Goal: Task Accomplishment & Management: Complete application form

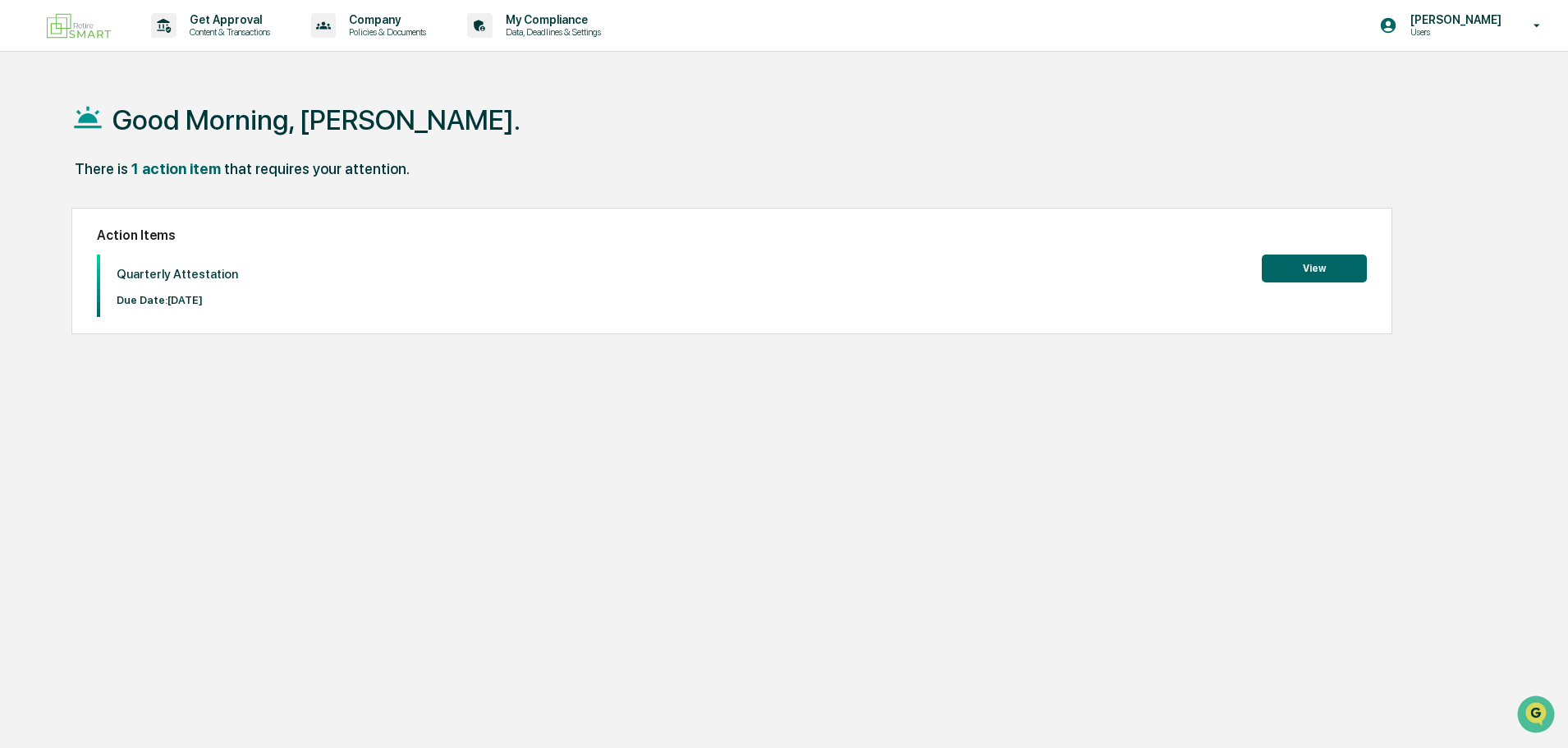
click at [1295, 272] on button "View" at bounding box center [1314, 268] width 105 height 28
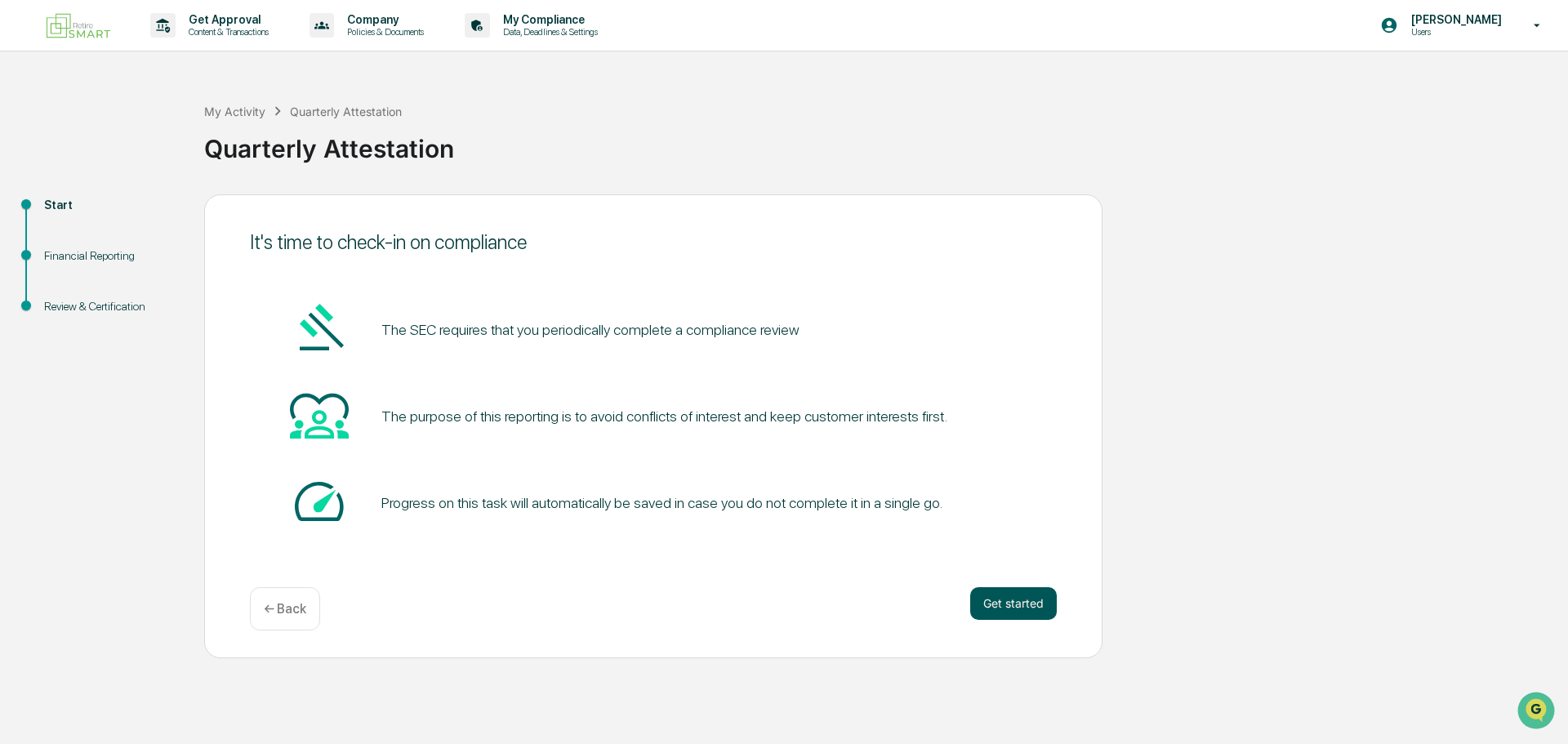
click at [1026, 619] on button "Get started" at bounding box center [1014, 603] width 86 height 33
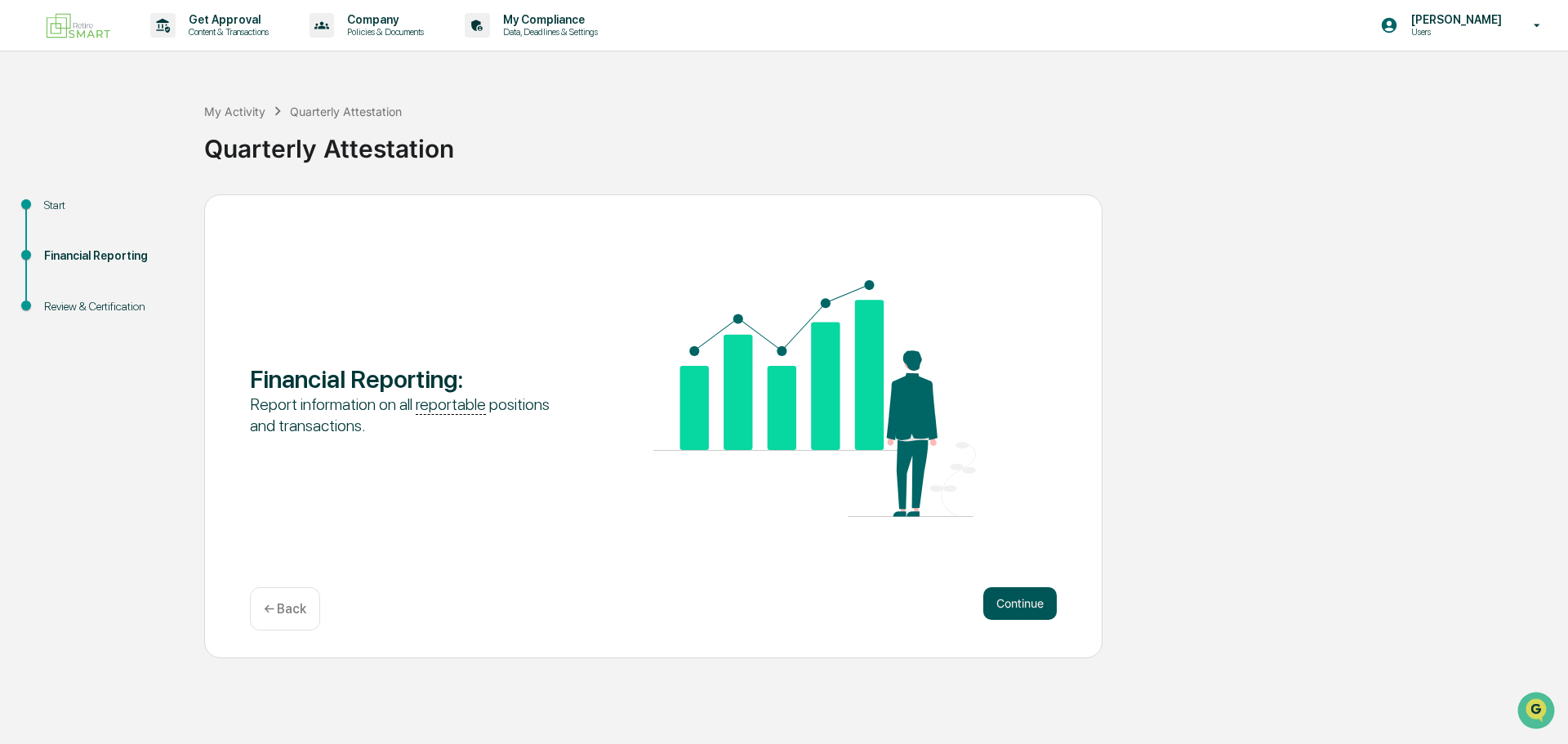
click at [1024, 614] on button "Continue" at bounding box center [1020, 603] width 73 height 33
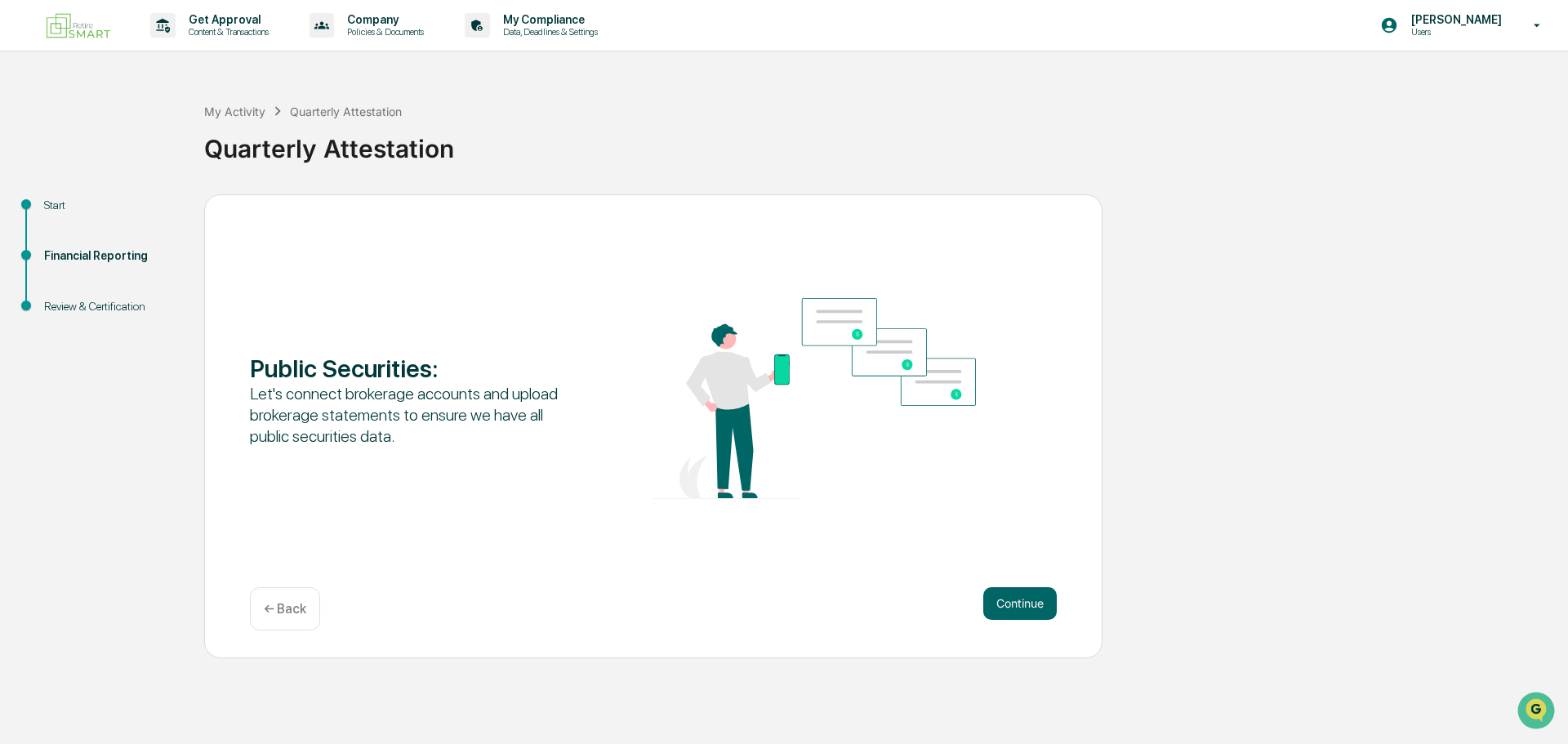
click at [1024, 614] on button "Continue" at bounding box center [1020, 603] width 73 height 33
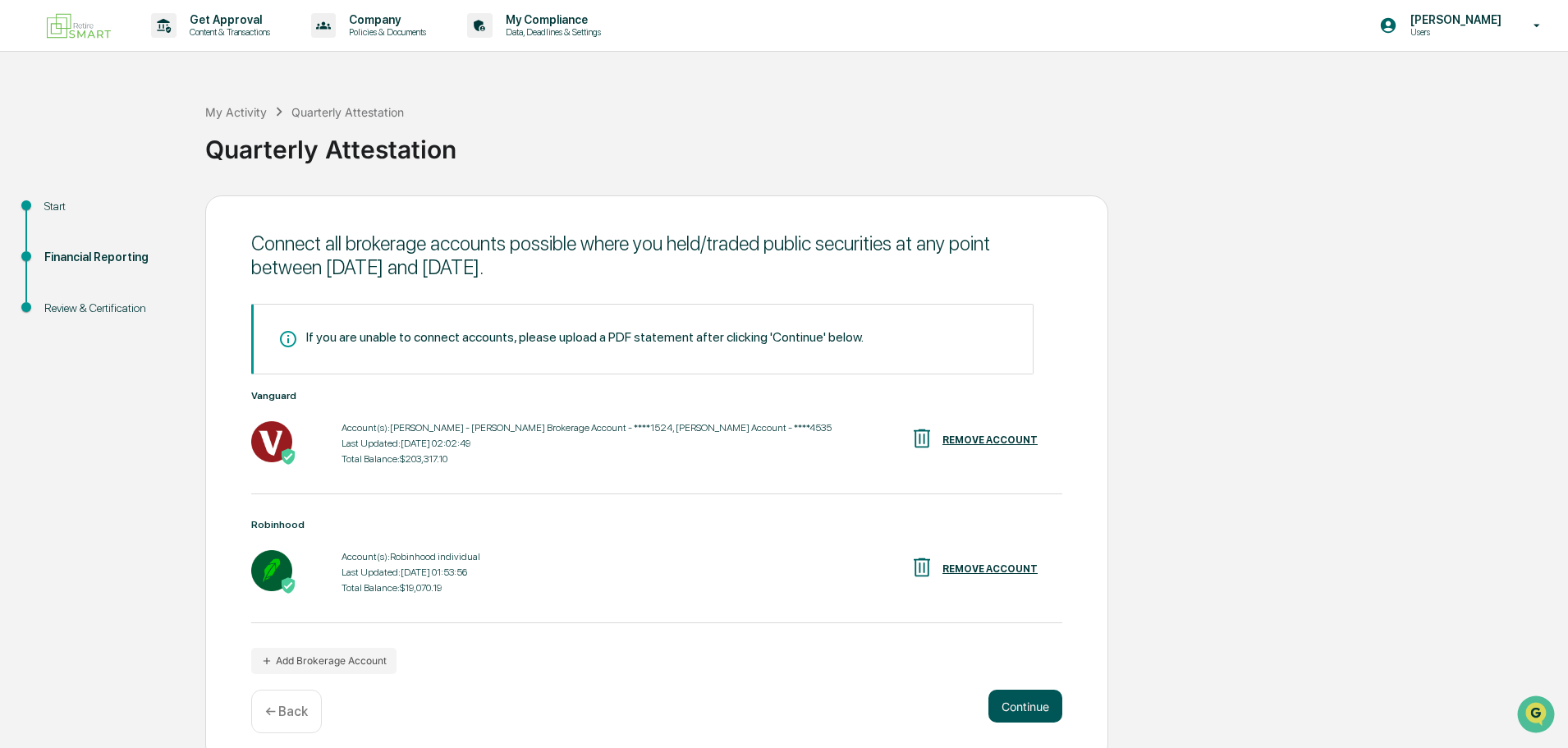
click at [1047, 704] on button "Continue" at bounding box center [1025, 706] width 74 height 33
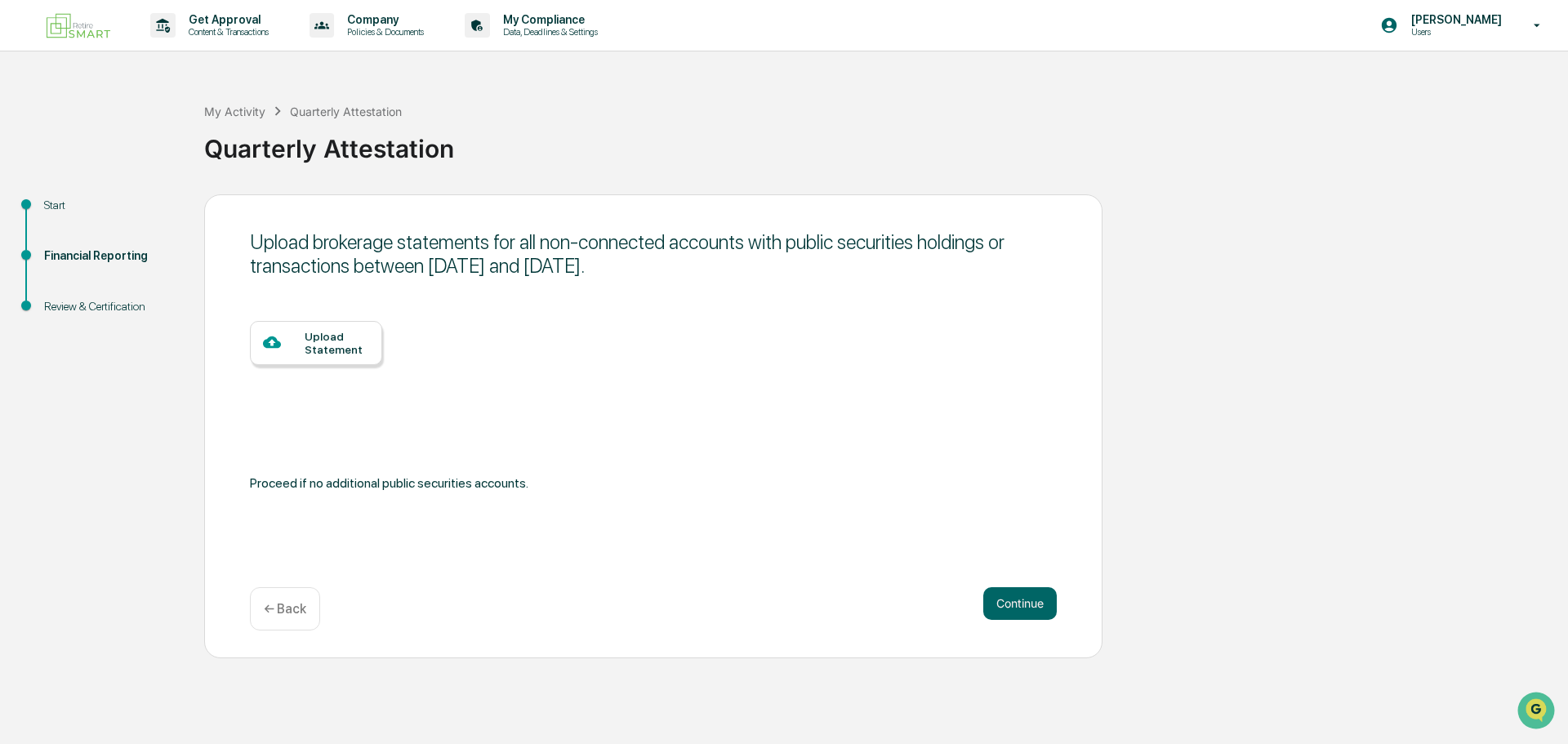
click at [301, 624] on div "← Back" at bounding box center [284, 608] width 70 height 43
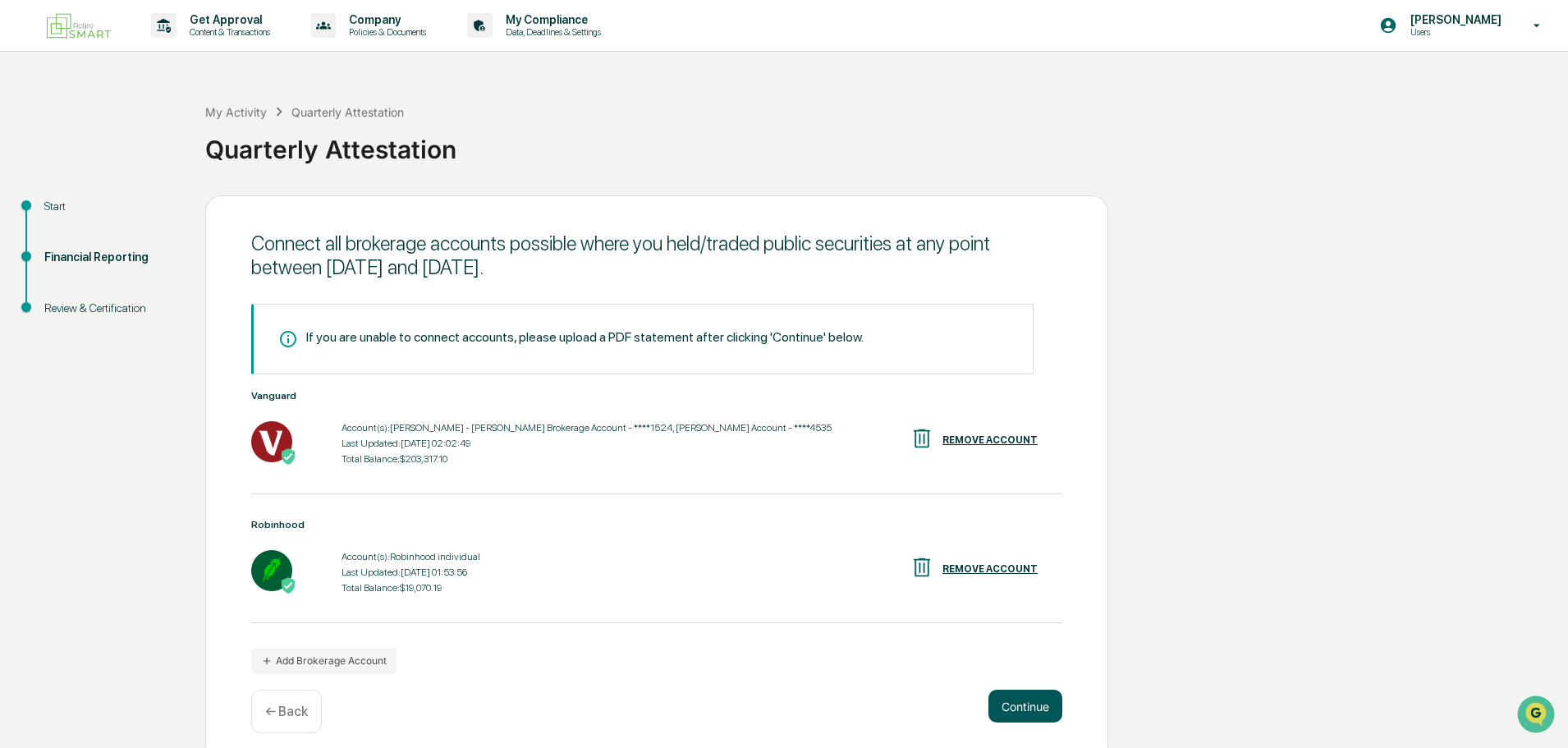
click at [1018, 700] on button "Continue" at bounding box center [1025, 706] width 74 height 33
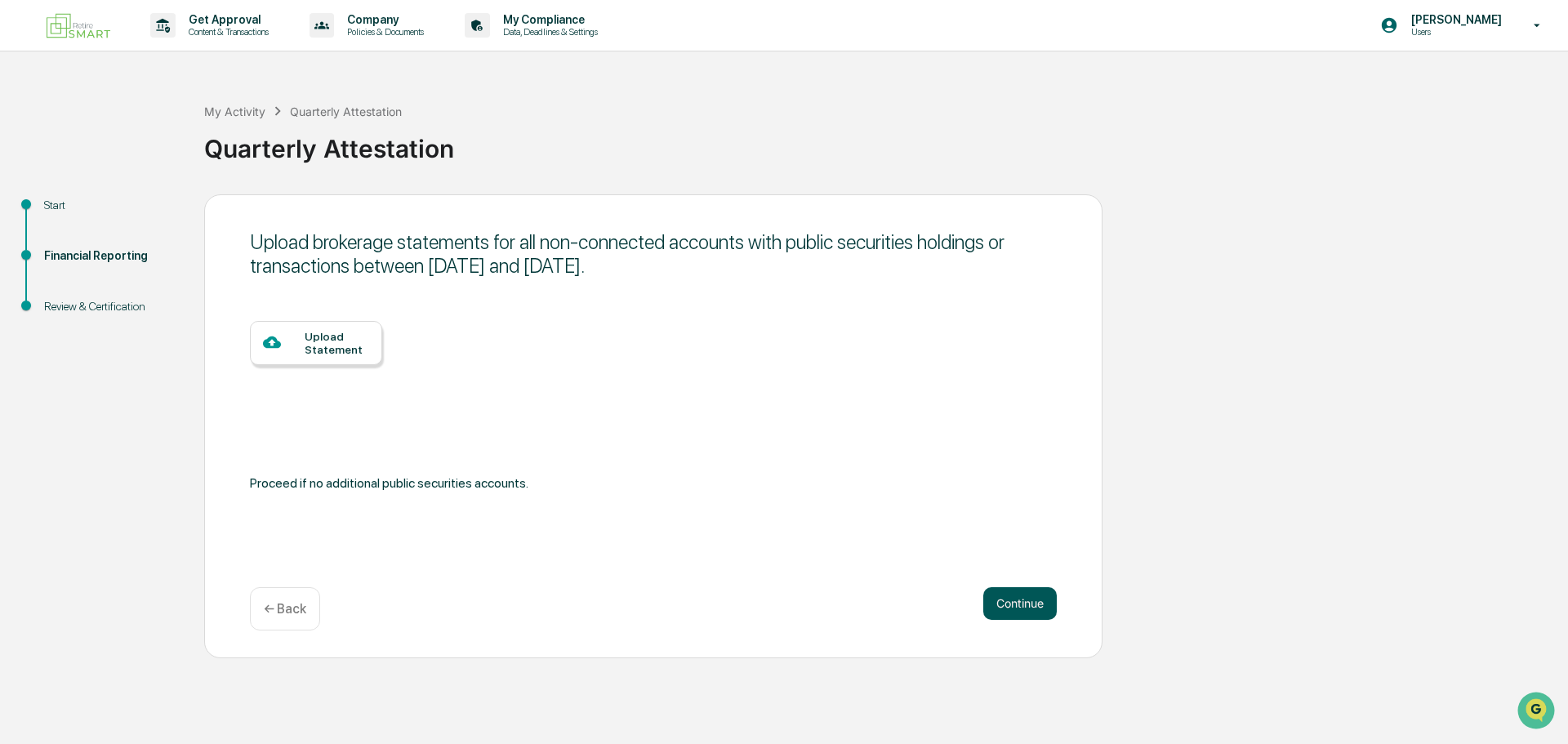
click at [1014, 606] on button "Continue" at bounding box center [1020, 603] width 73 height 33
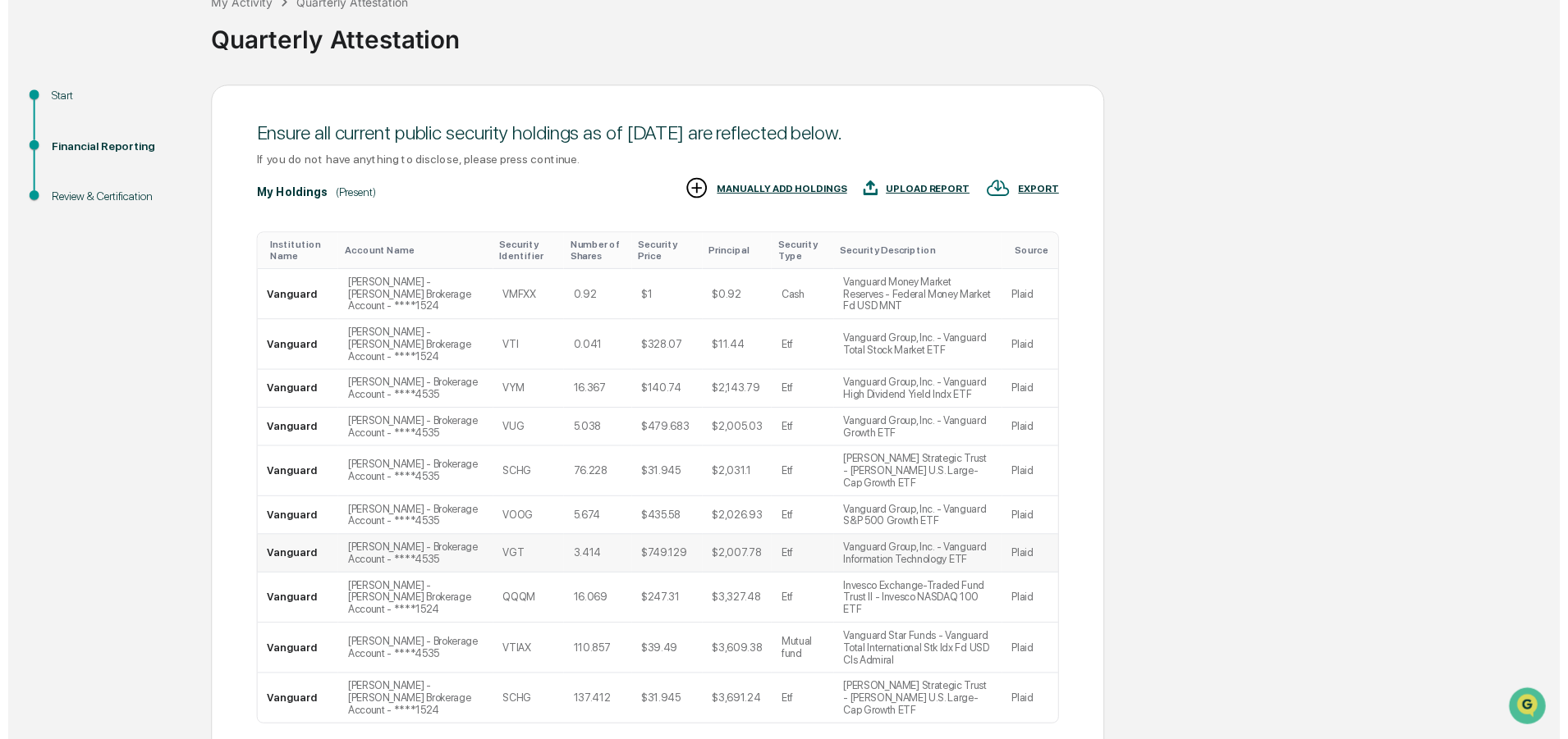
scroll to position [212, 0]
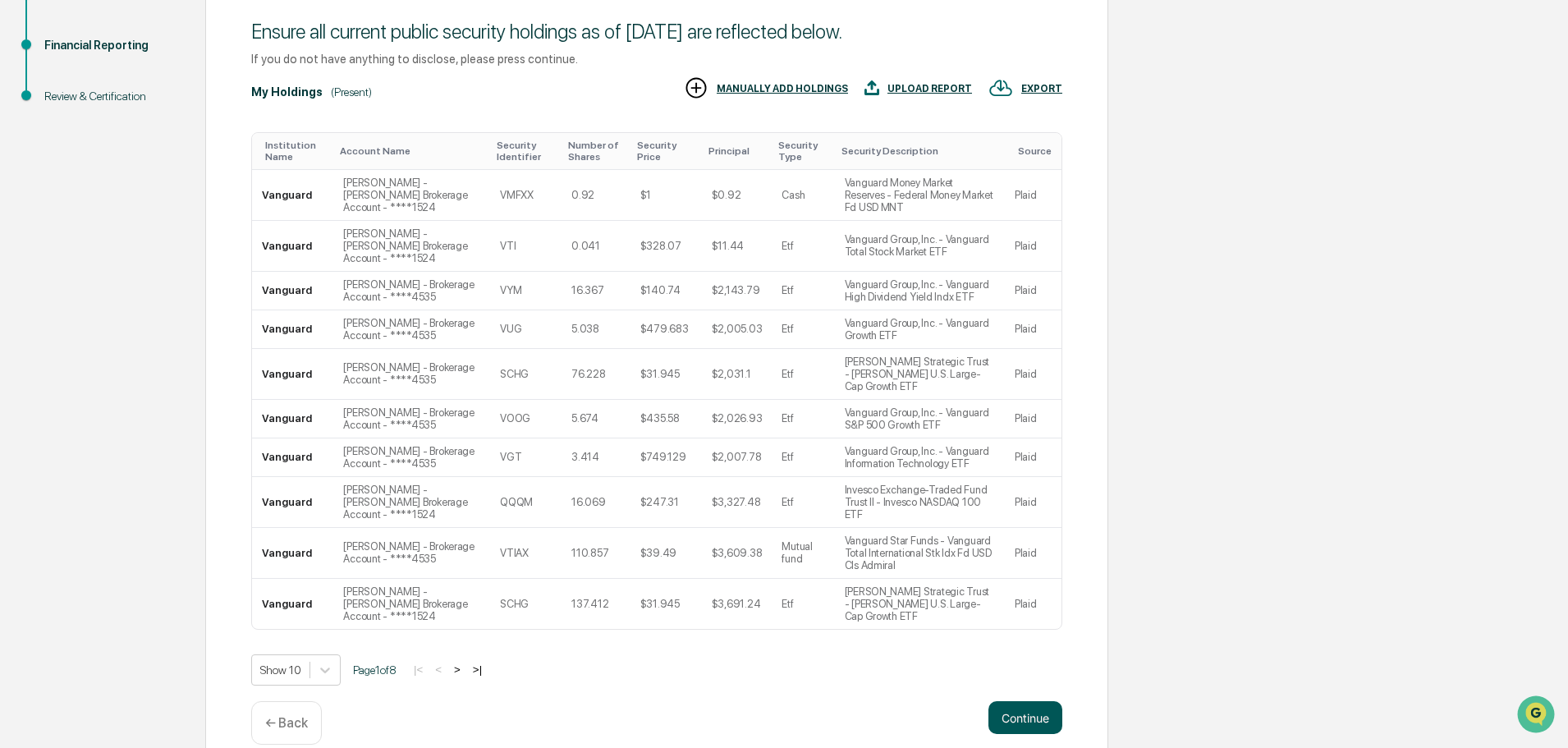
click at [1028, 701] on button "Continue" at bounding box center [1025, 718] width 74 height 33
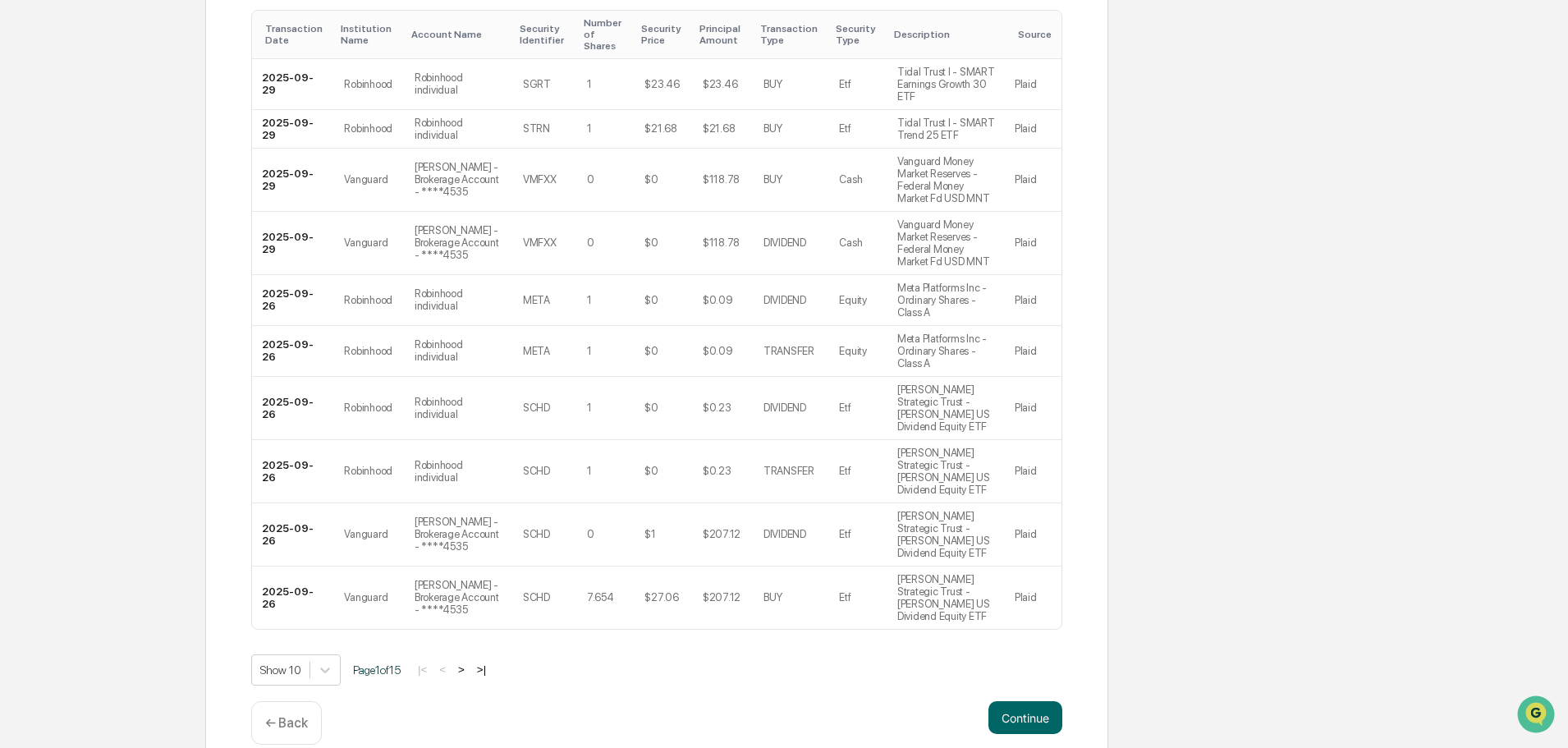
scroll to position [0, 0]
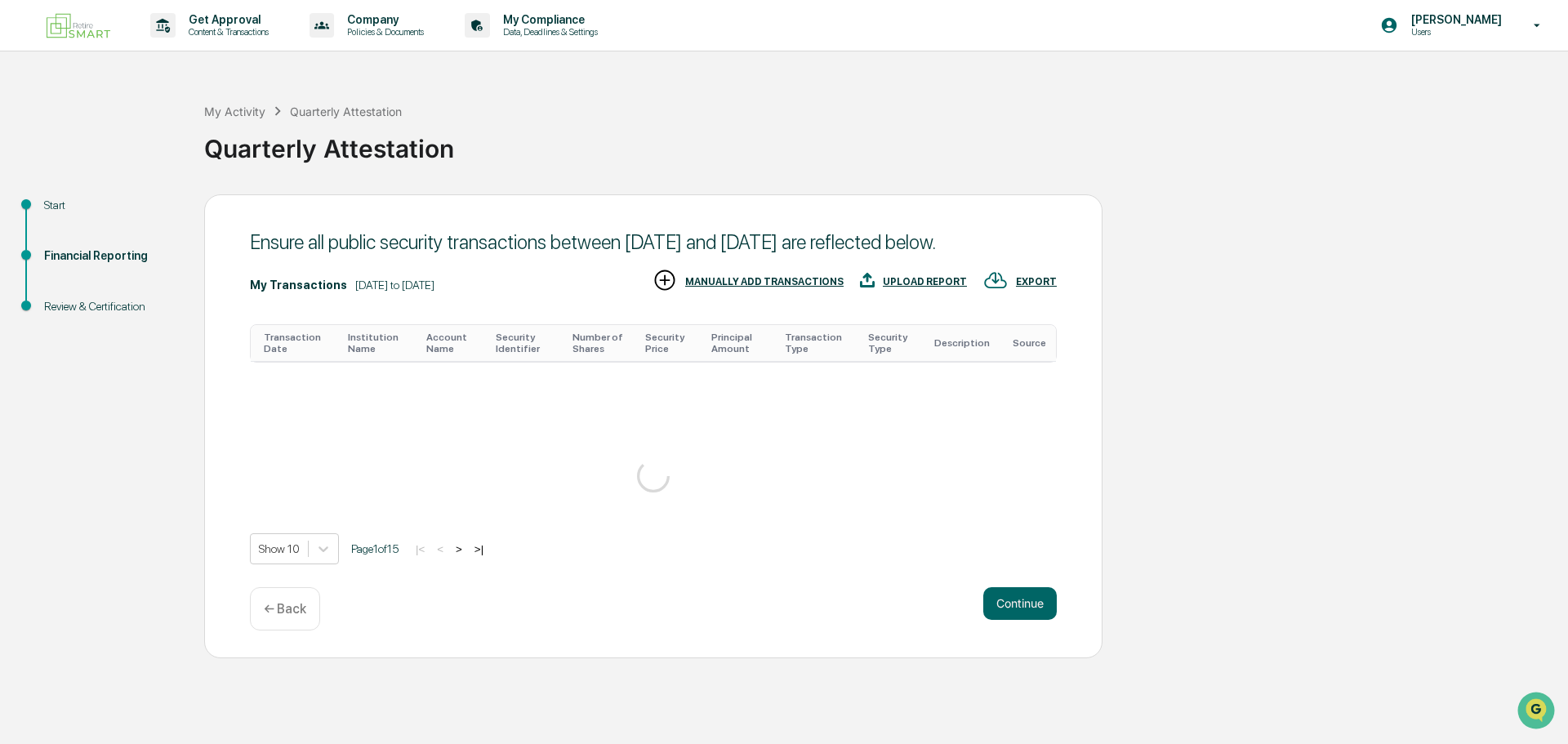
click at [1008, 688] on div "Get Approval Content & Transactions Company Policies & Documents My Compliance …" at bounding box center [784, 372] width 1568 height 744
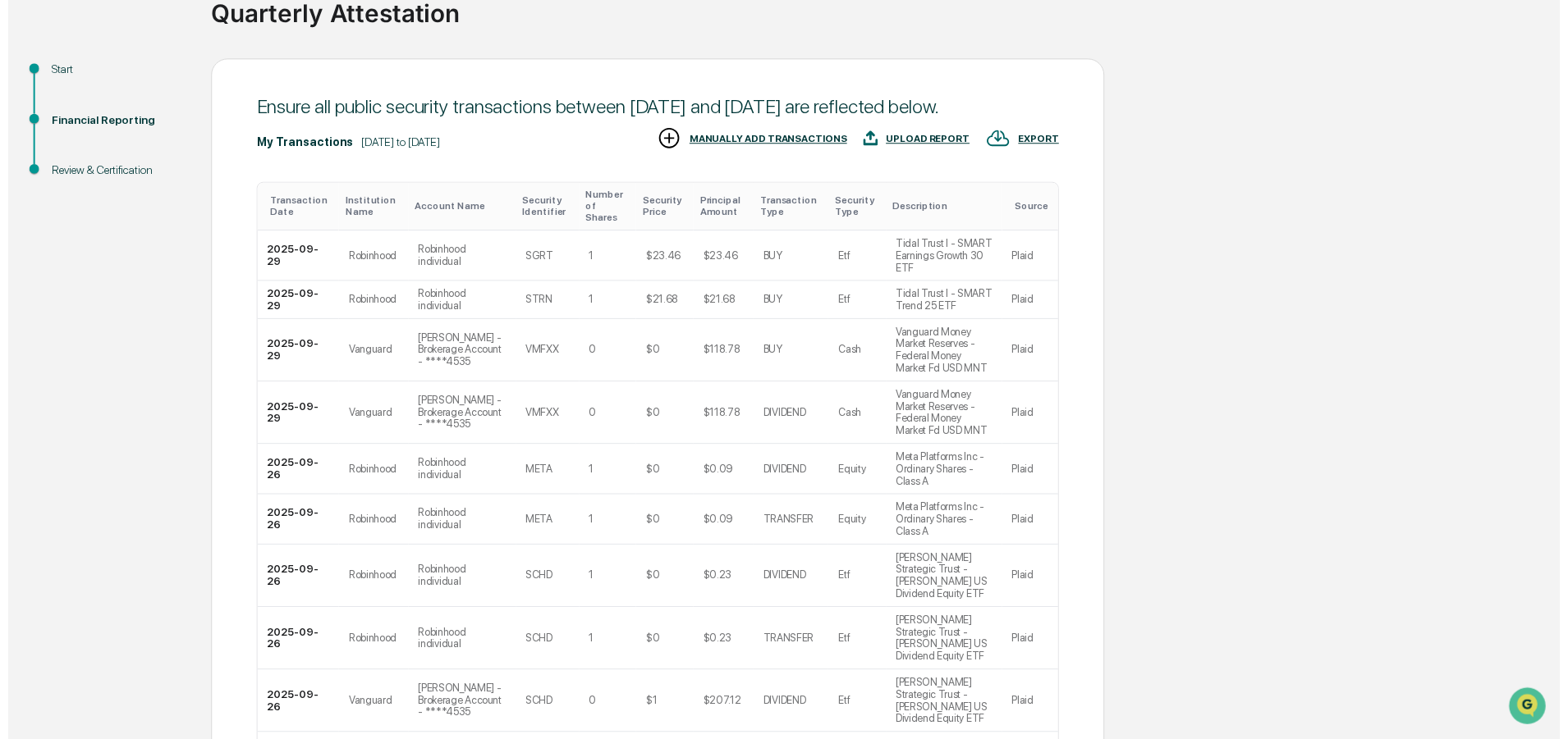
scroll to position [311, 0]
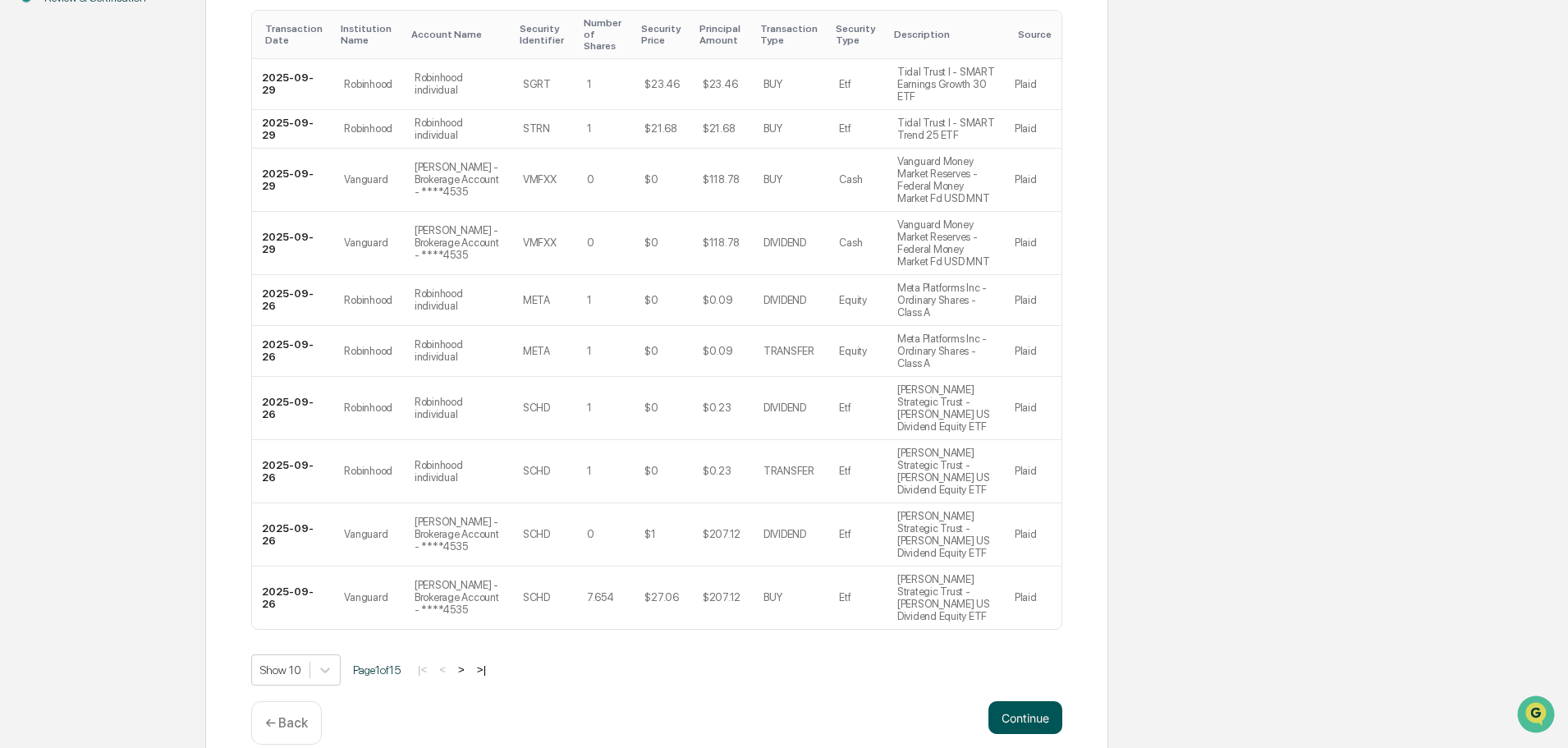
click at [1035, 701] on button "Continue" at bounding box center [1025, 718] width 74 height 33
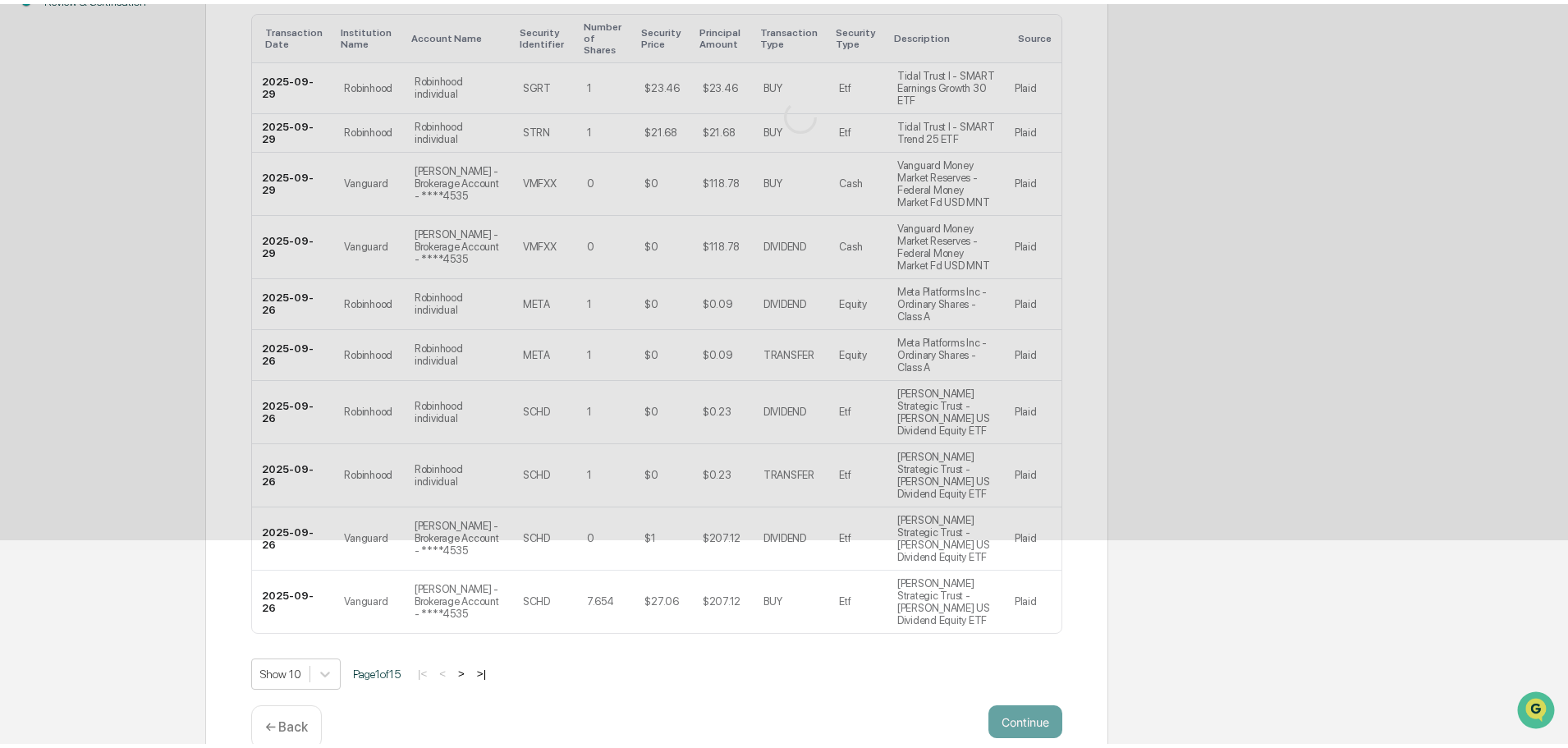
scroll to position [0, 0]
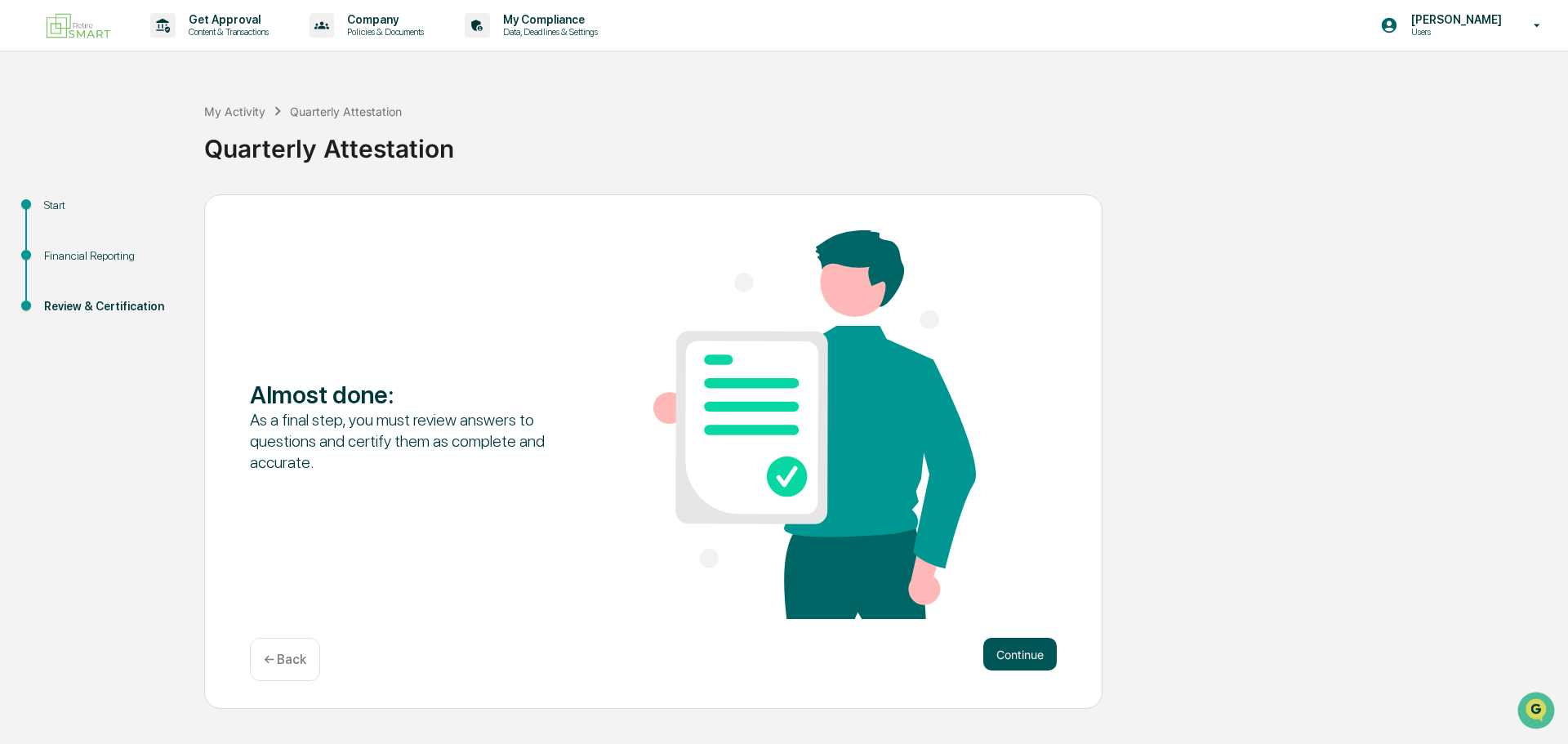
click at [1015, 650] on button "Continue" at bounding box center [1020, 654] width 73 height 33
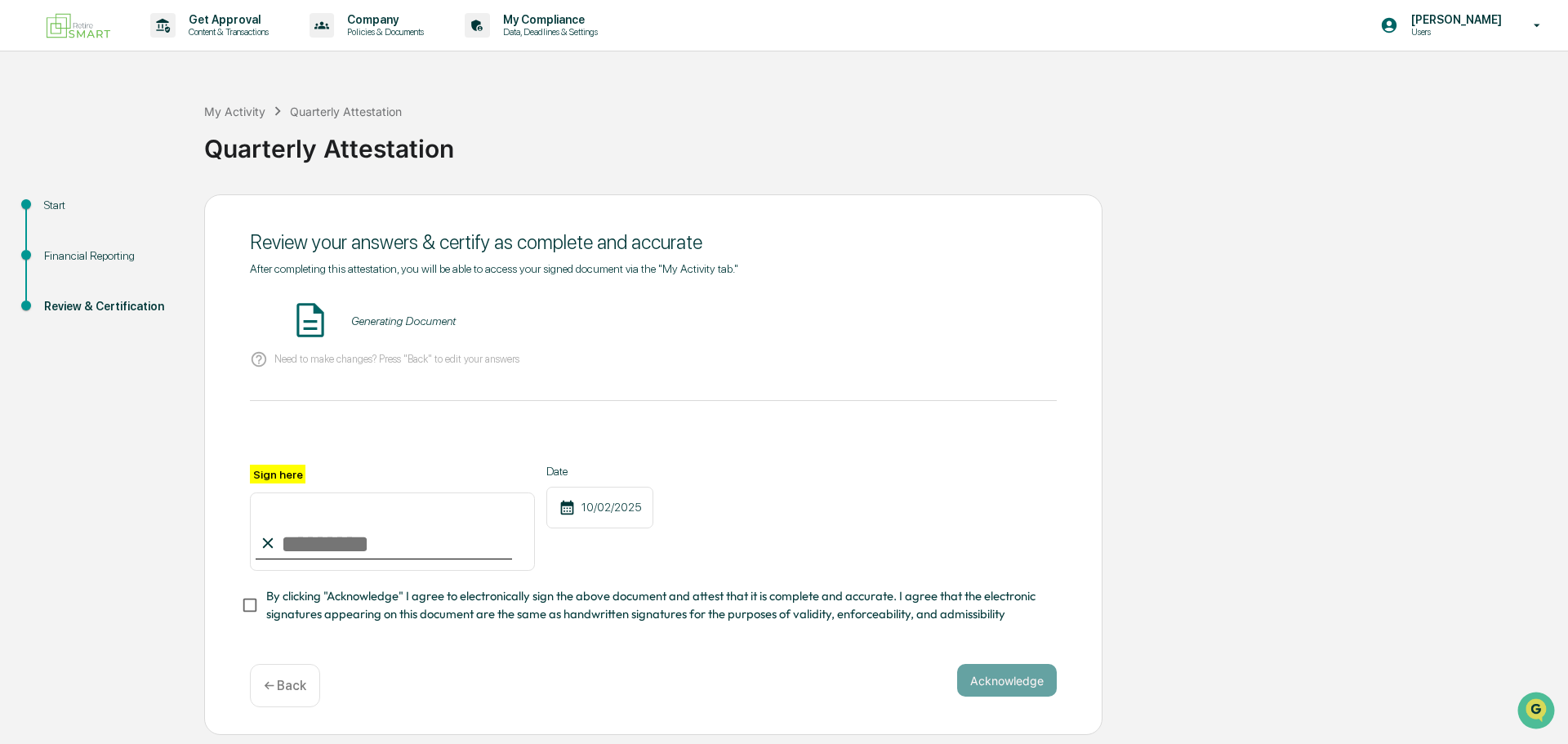
click at [392, 558] on input "Sign here" at bounding box center [392, 531] width 285 height 79
type input "**********"
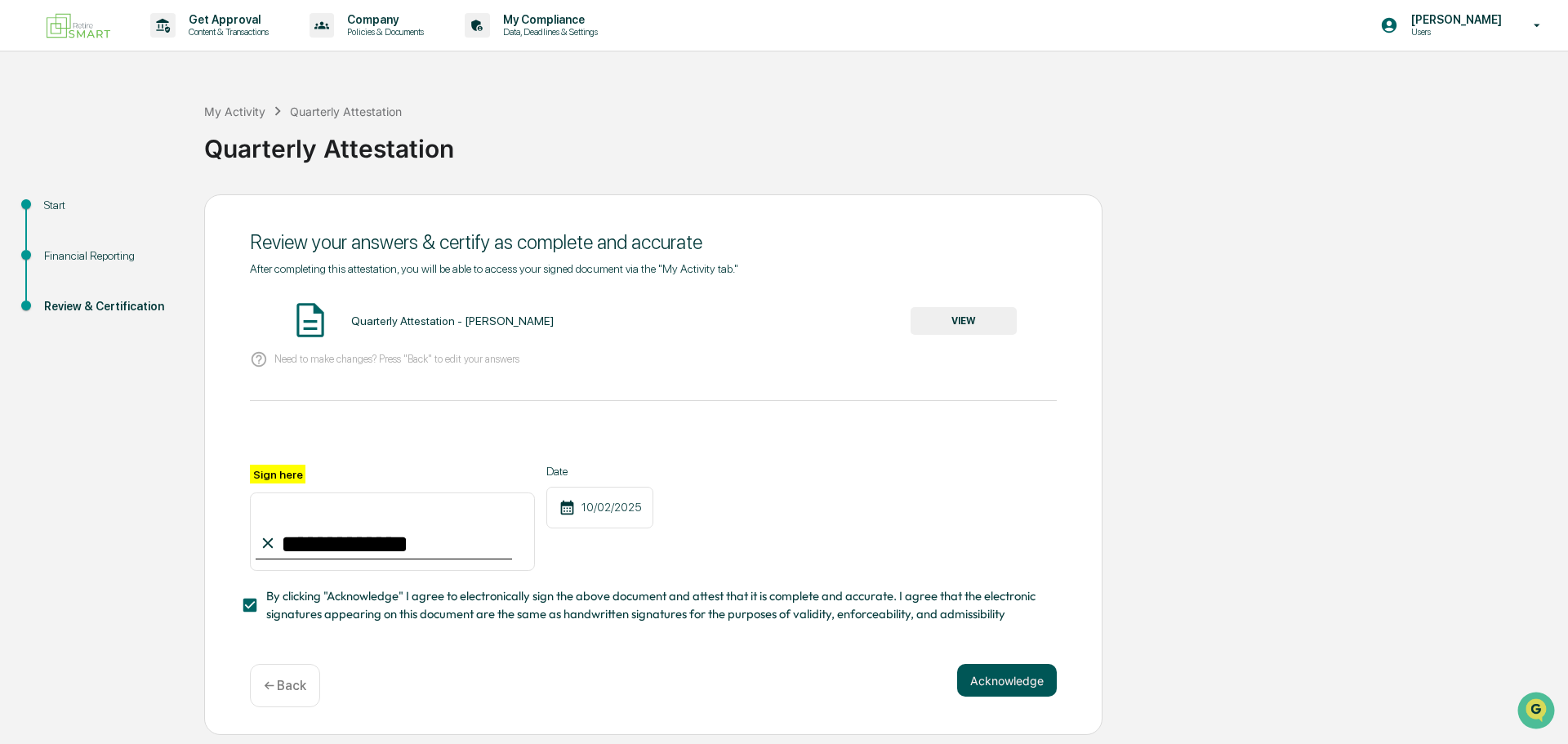
click at [1027, 691] on button "Acknowledge" at bounding box center [1007, 680] width 99 height 33
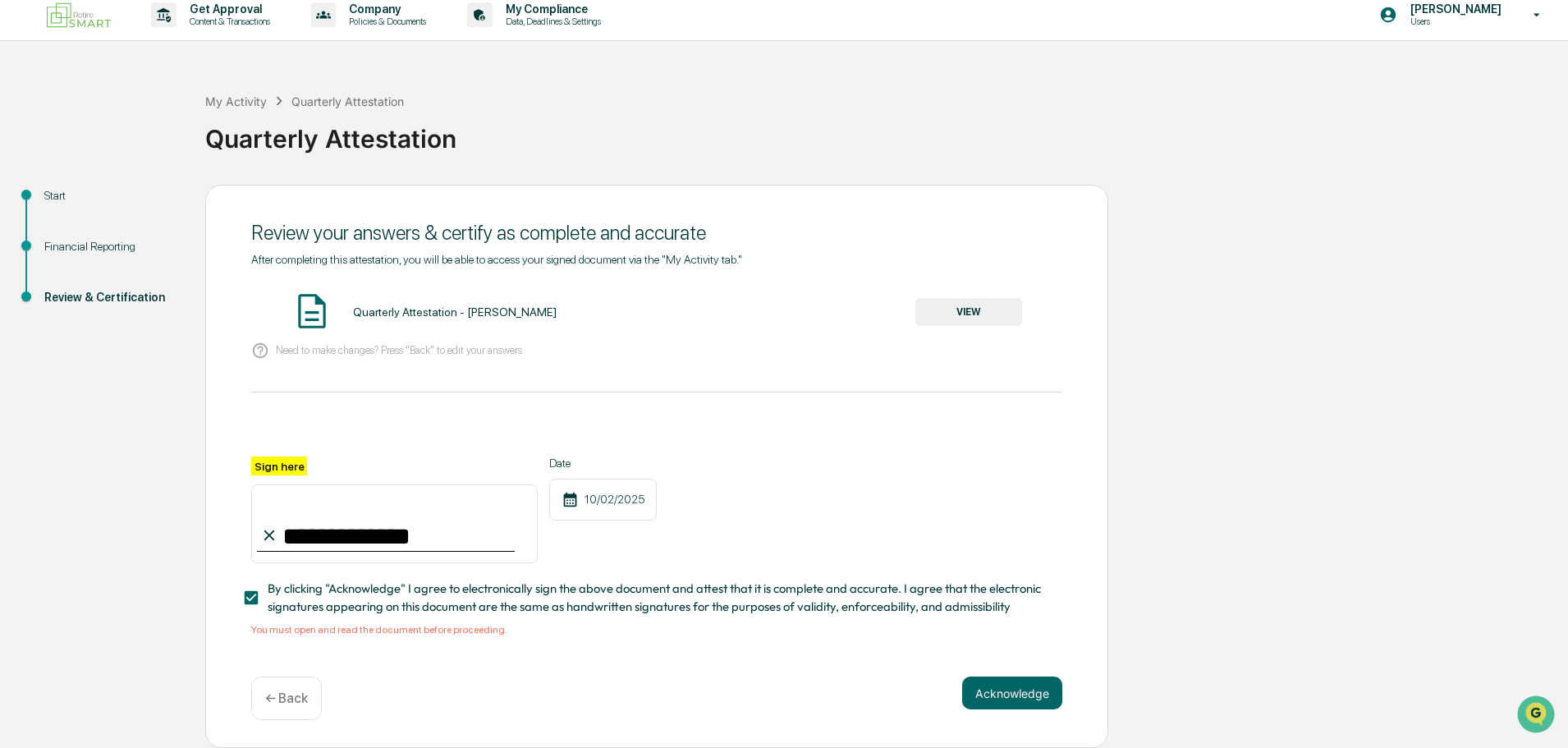
scroll to position [16, 0]
click at [979, 305] on button "VIEW" at bounding box center [968, 312] width 107 height 28
